Goal: Complete application form

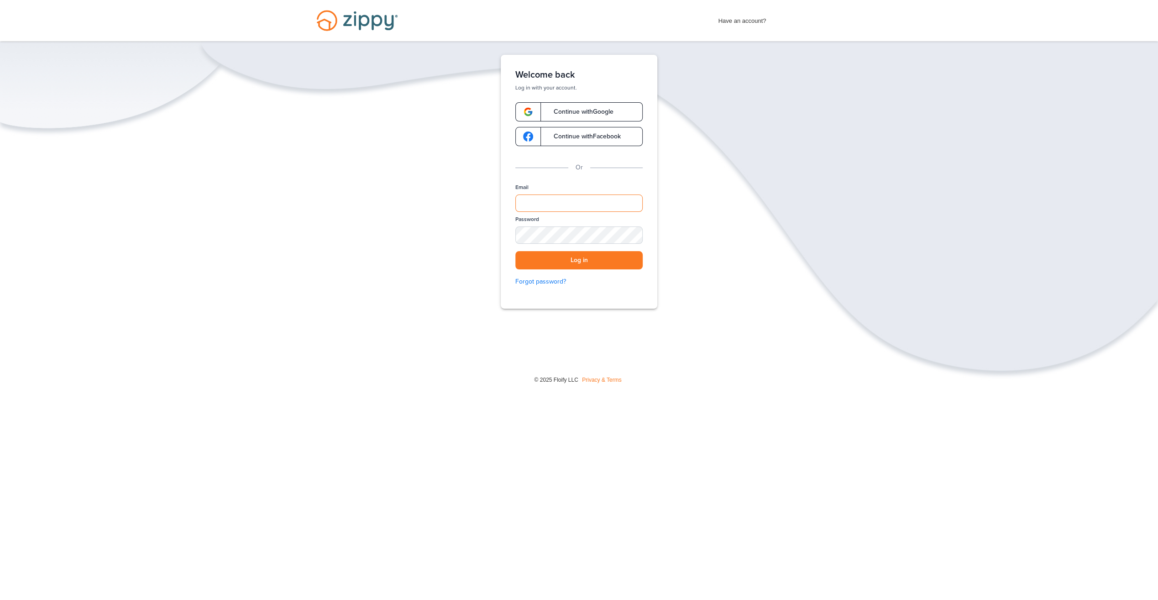
click at [550, 199] on input "Email" at bounding box center [578, 202] width 127 height 17
click at [581, 109] on span "Continue with Google" at bounding box center [578, 112] width 69 height 6
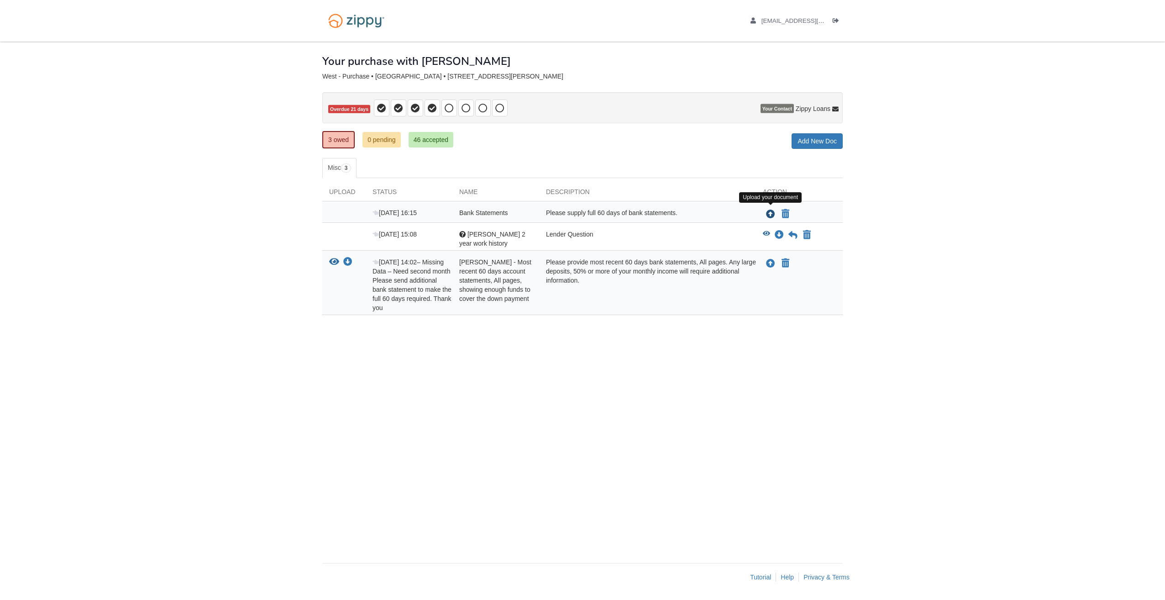
click at [769, 213] on icon "Upload Bank Statements" at bounding box center [770, 214] width 9 height 9
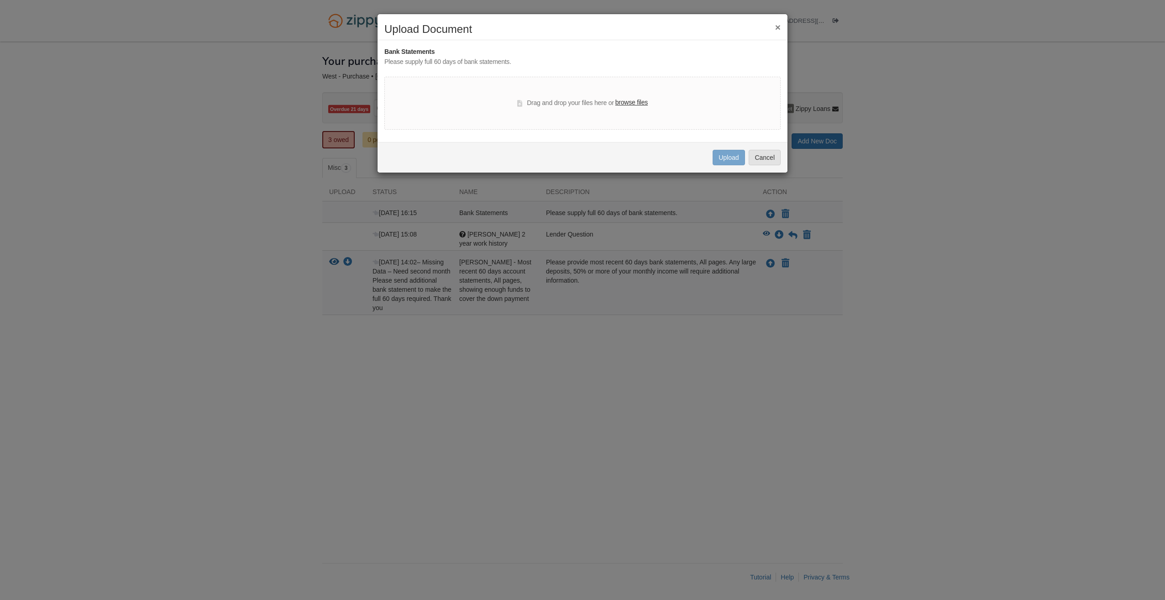
click at [627, 102] on label "browse files" at bounding box center [631, 103] width 32 height 10
click at [0, 0] on input "browse files" at bounding box center [0, 0] width 0 height 0
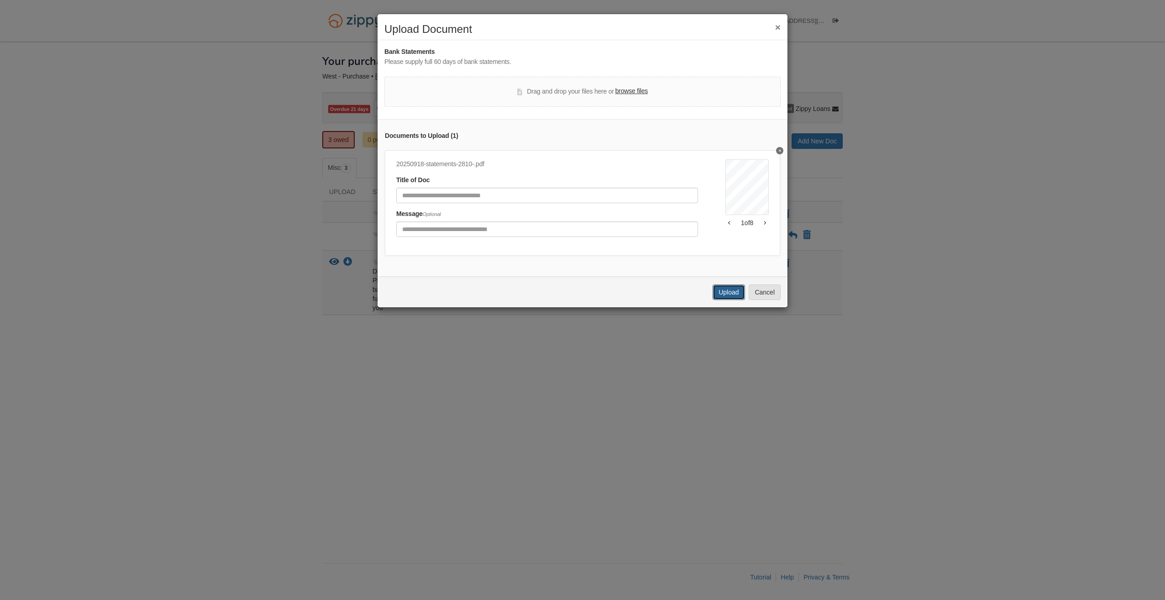
click at [719, 299] on button "Upload" at bounding box center [728, 292] width 32 height 16
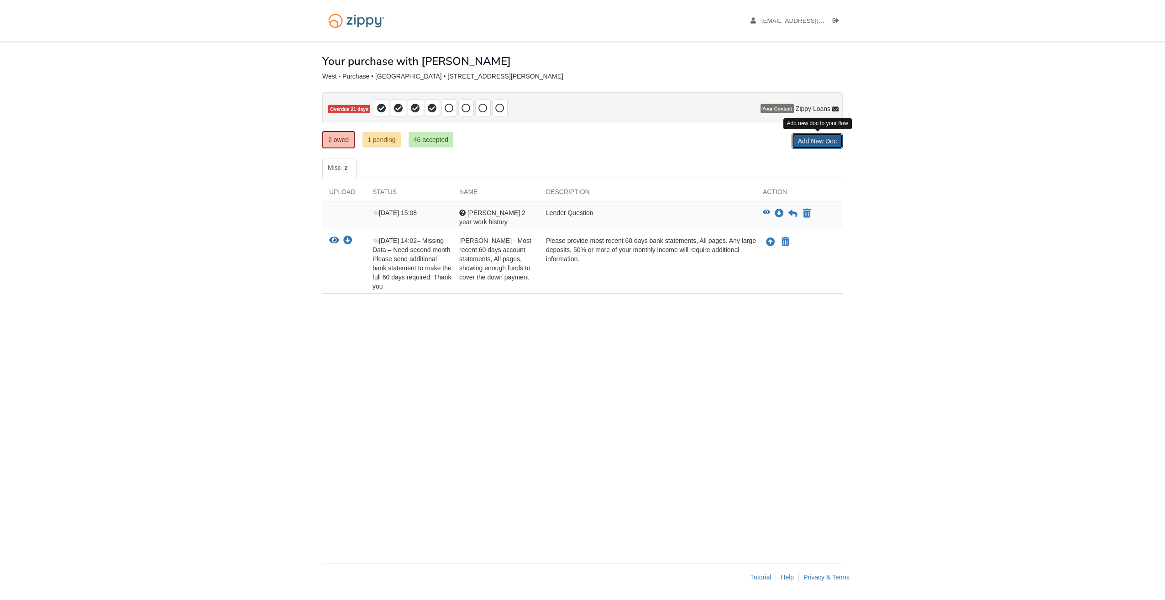
click at [815, 141] on link "Add New Doc" at bounding box center [816, 141] width 51 height 16
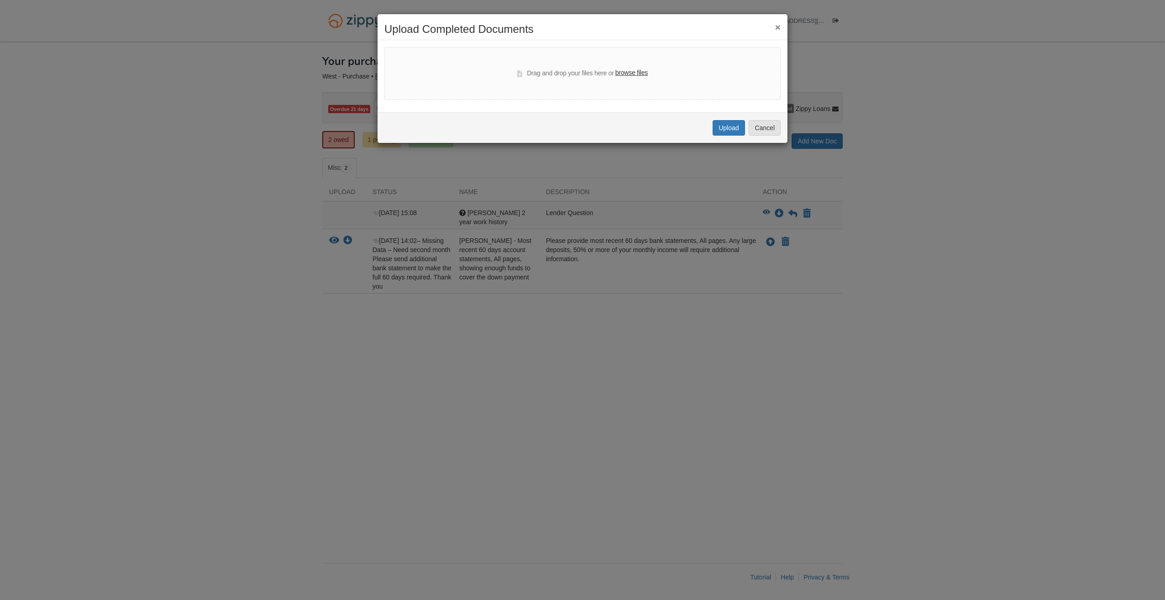
click at [633, 72] on label "browse files" at bounding box center [631, 73] width 32 height 10
click at [0, 0] on input "browse files" at bounding box center [0, 0] width 0 height 0
select select "****"
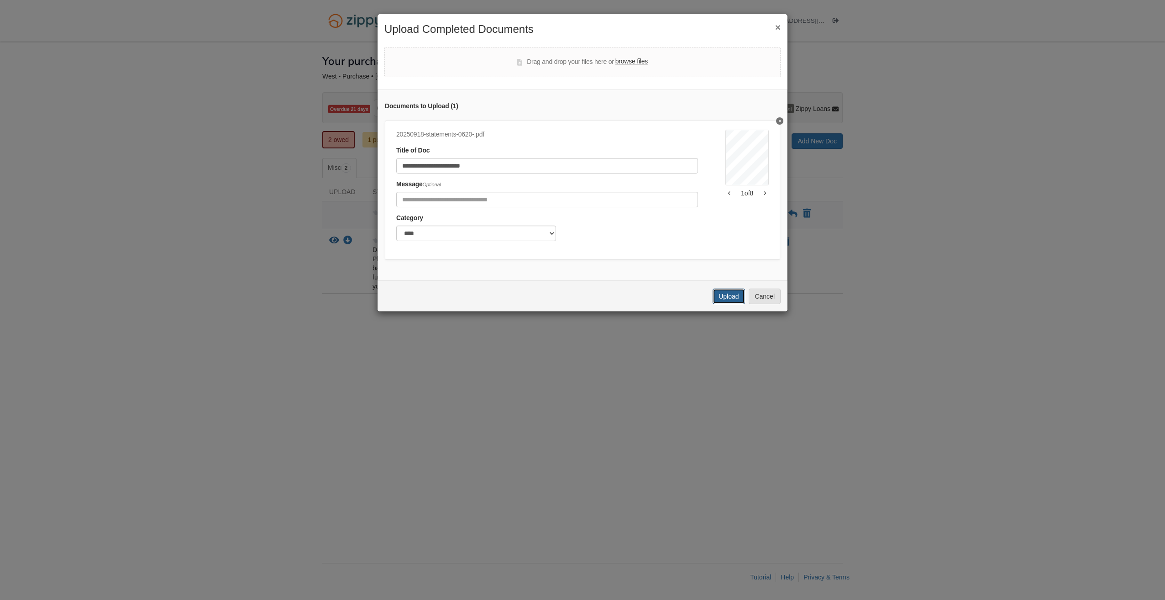
click at [721, 304] on button "Upload" at bounding box center [728, 296] width 32 height 16
